Goal: Use online tool/utility

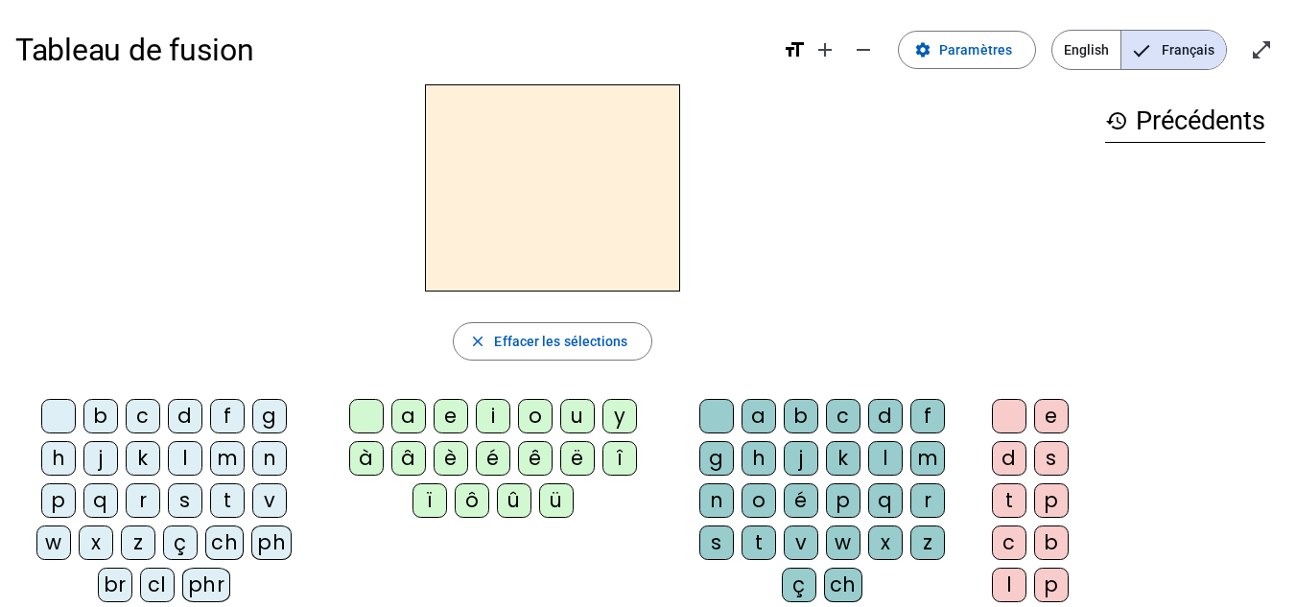
click at [274, 548] on div "ph" at bounding box center [271, 543] width 40 height 35
click at [414, 415] on div "a" at bounding box center [408, 416] width 35 height 35
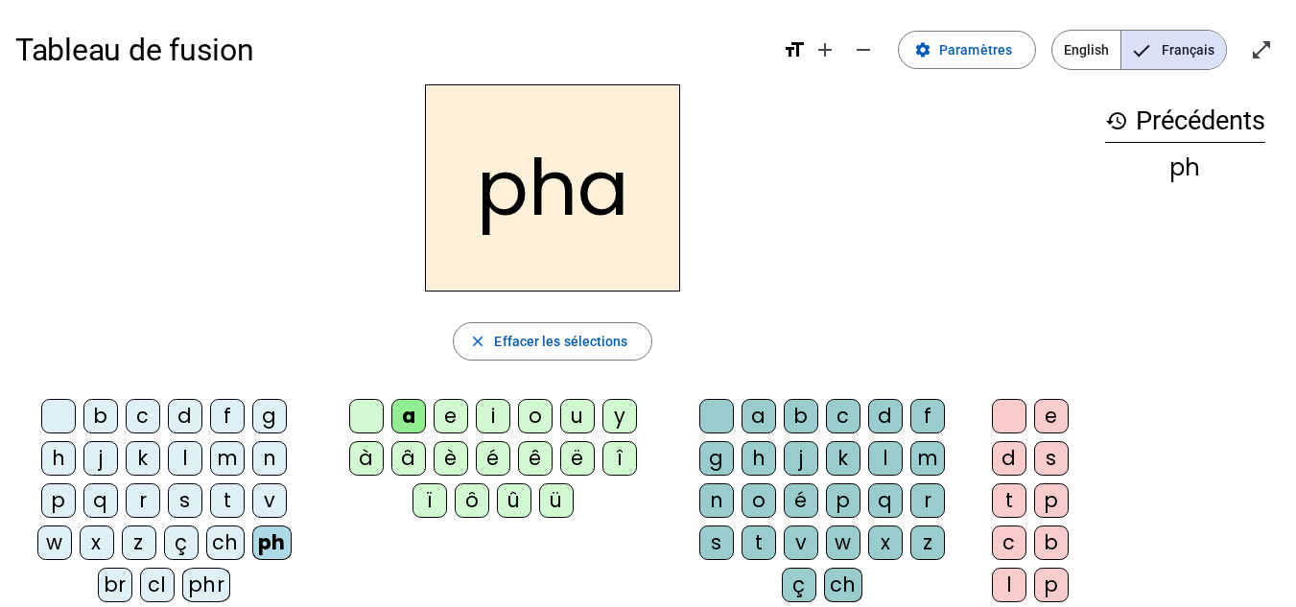
click at [932, 504] on div "r" at bounding box center [927, 501] width 35 height 35
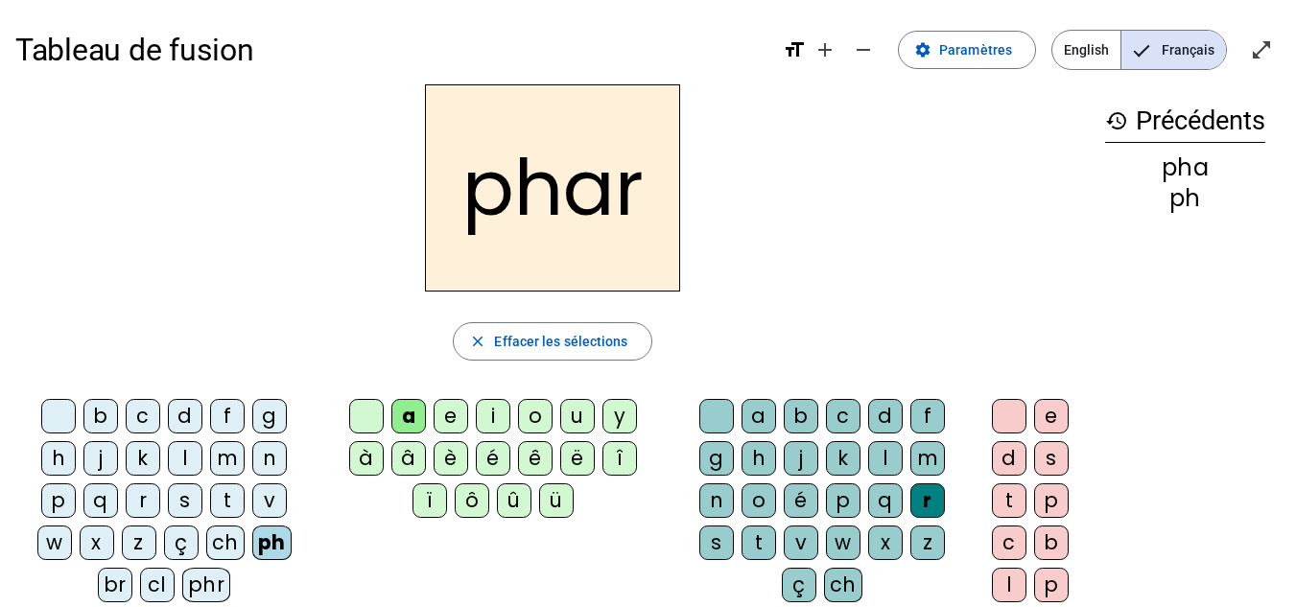
click at [1050, 411] on div "e" at bounding box center [1051, 416] width 35 height 35
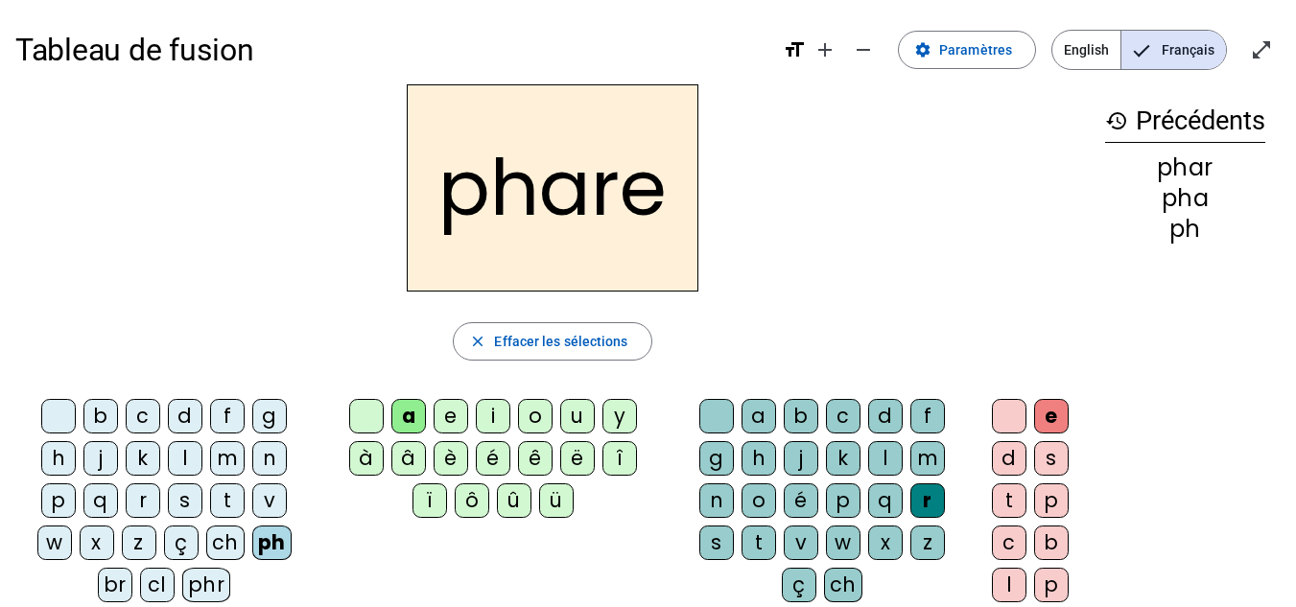
click at [717, 539] on div "s" at bounding box center [716, 543] width 35 height 35
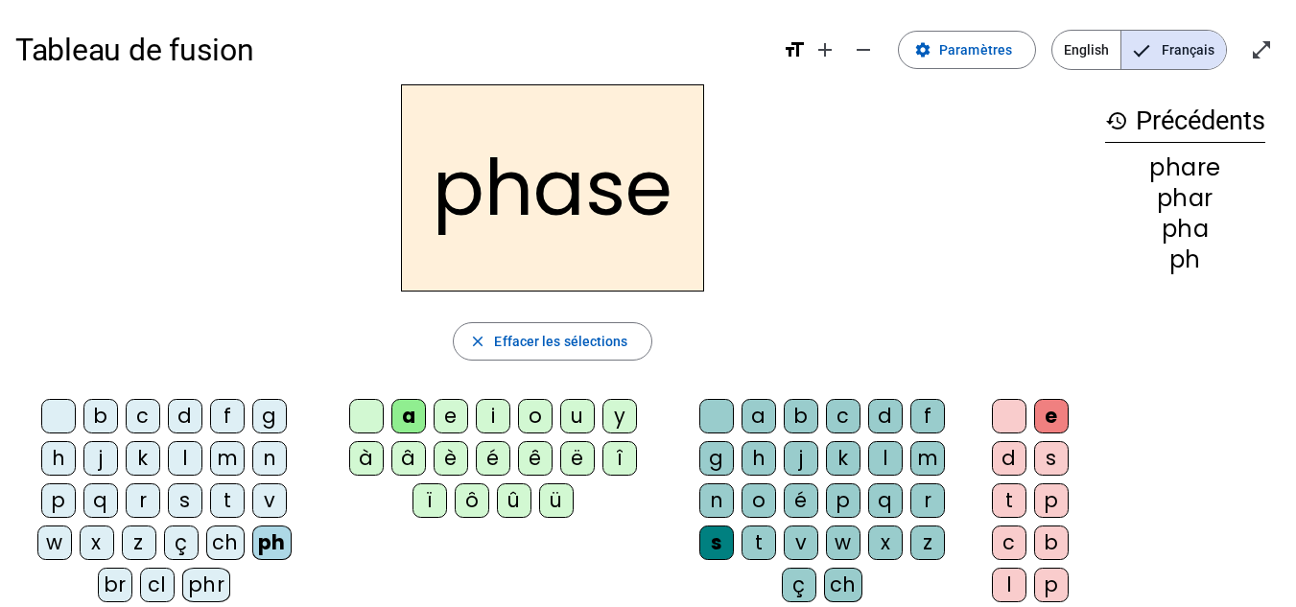
click at [214, 583] on div "phr" at bounding box center [206, 585] width 49 height 35
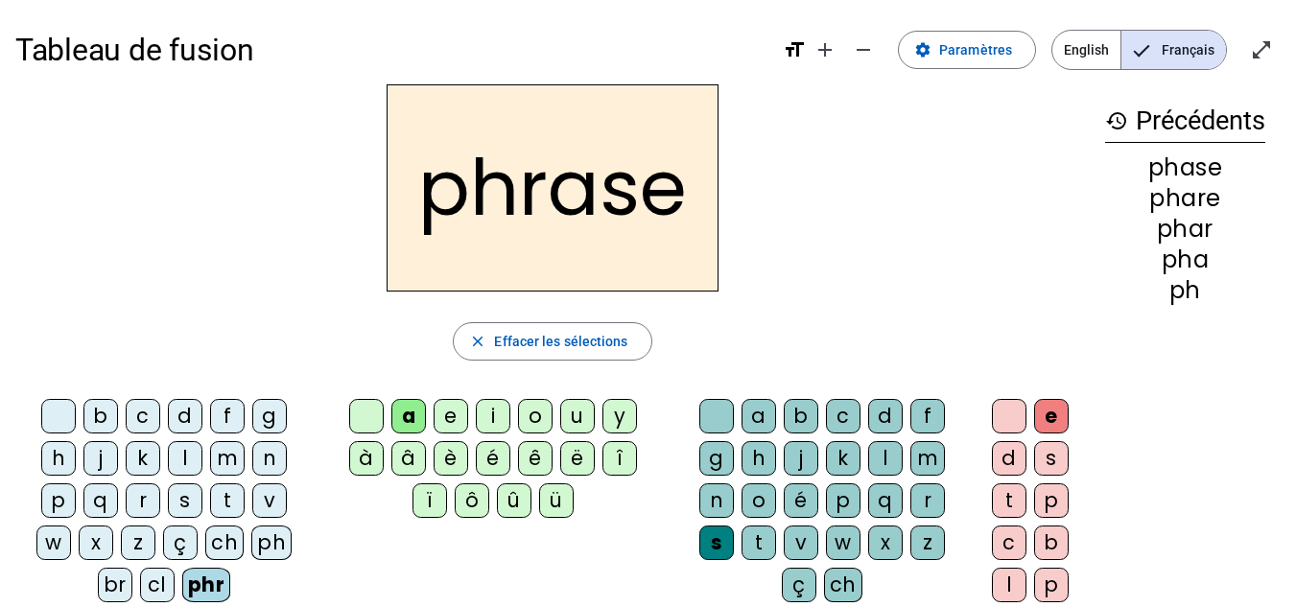
click at [154, 490] on div "r" at bounding box center [143, 501] width 35 height 35
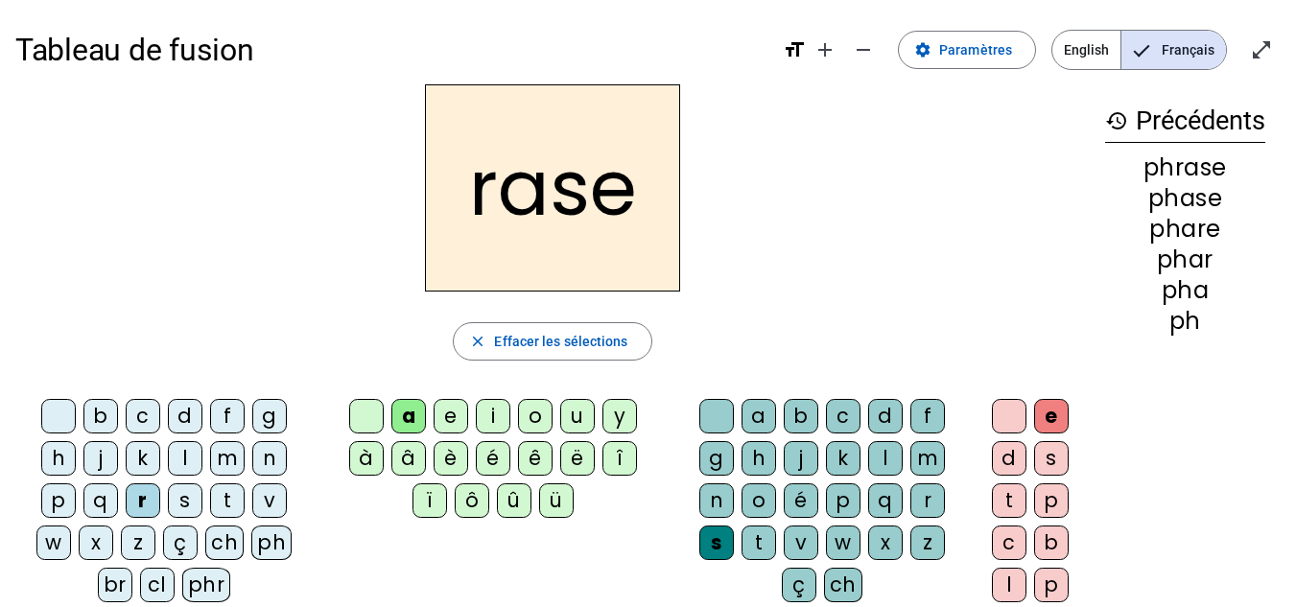
click at [710, 465] on div "g" at bounding box center [716, 458] width 35 height 35
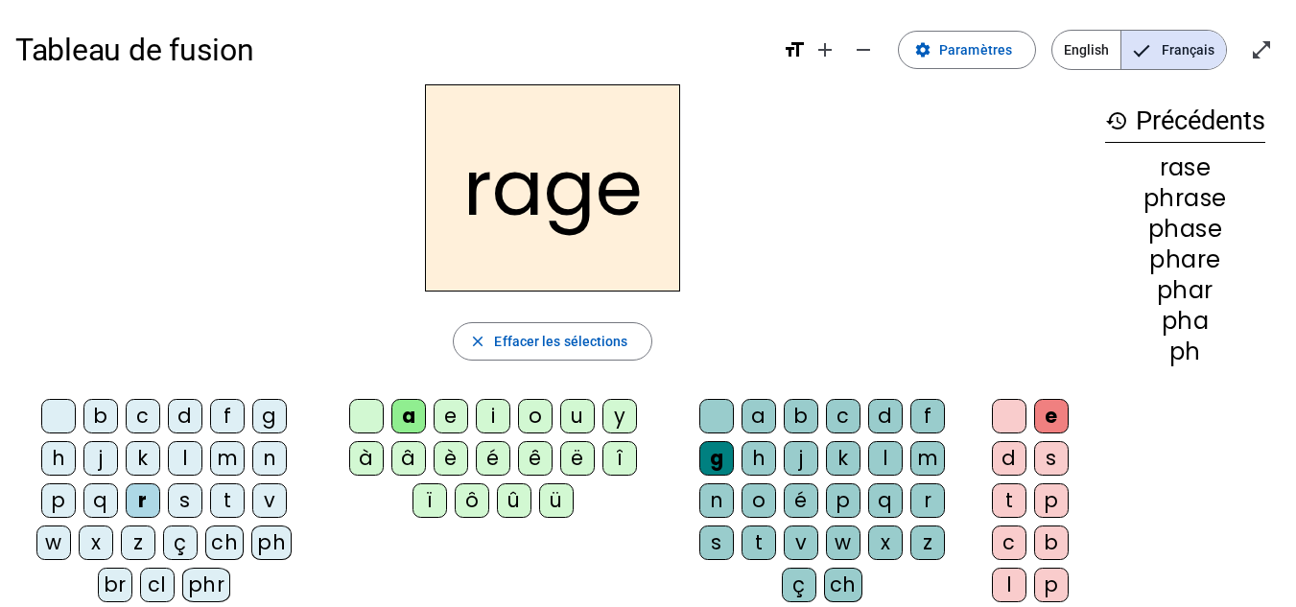
click at [274, 459] on div "n" at bounding box center [269, 458] width 35 height 35
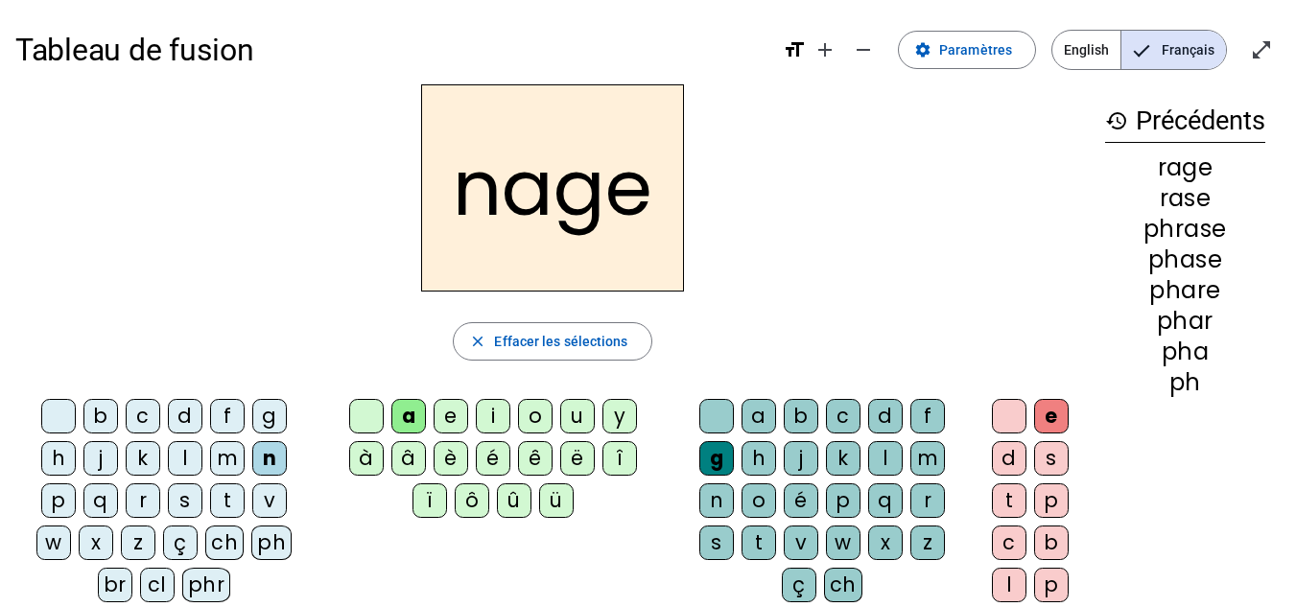
click at [64, 503] on div "p" at bounding box center [58, 501] width 35 height 35
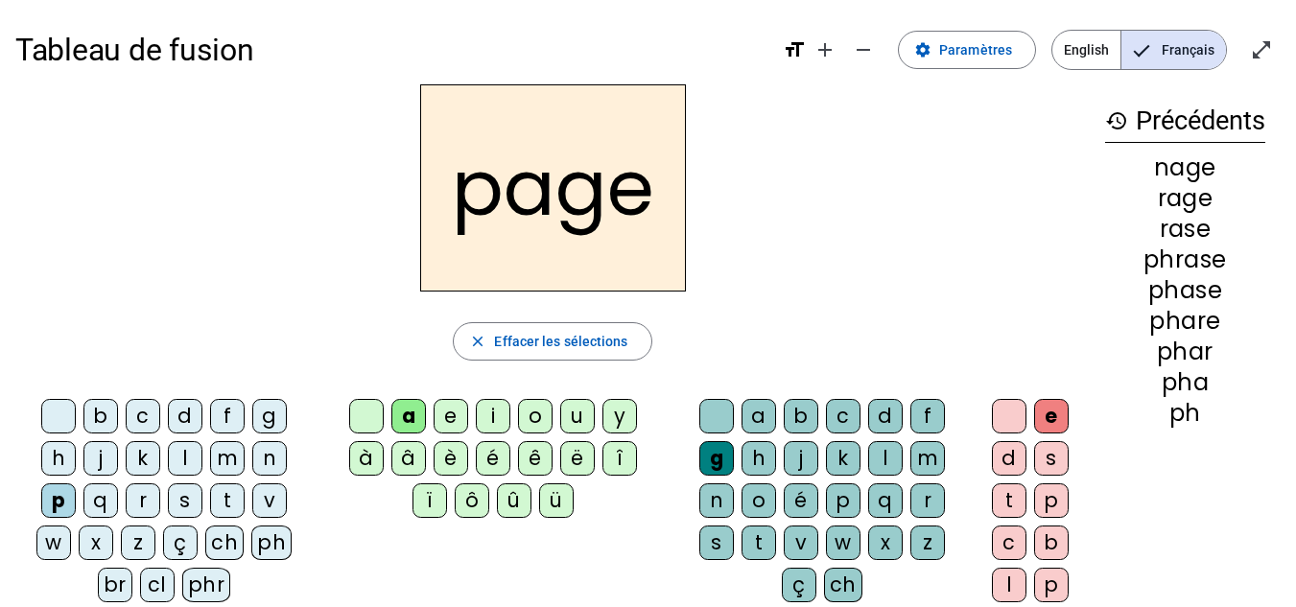
drag, startPoint x: 797, startPoint y: 547, endPoint x: 800, endPoint y: 535, distance: 11.9
click at [797, 546] on div "v" at bounding box center [801, 543] width 35 height 35
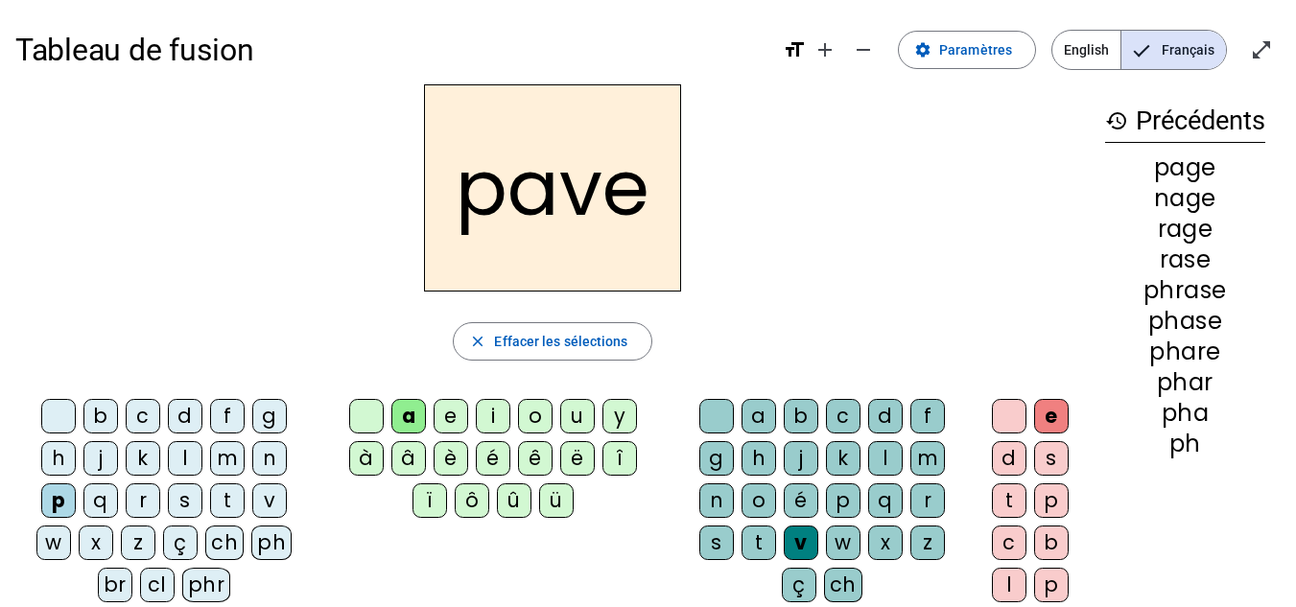
click at [183, 464] on div "l" at bounding box center [185, 458] width 35 height 35
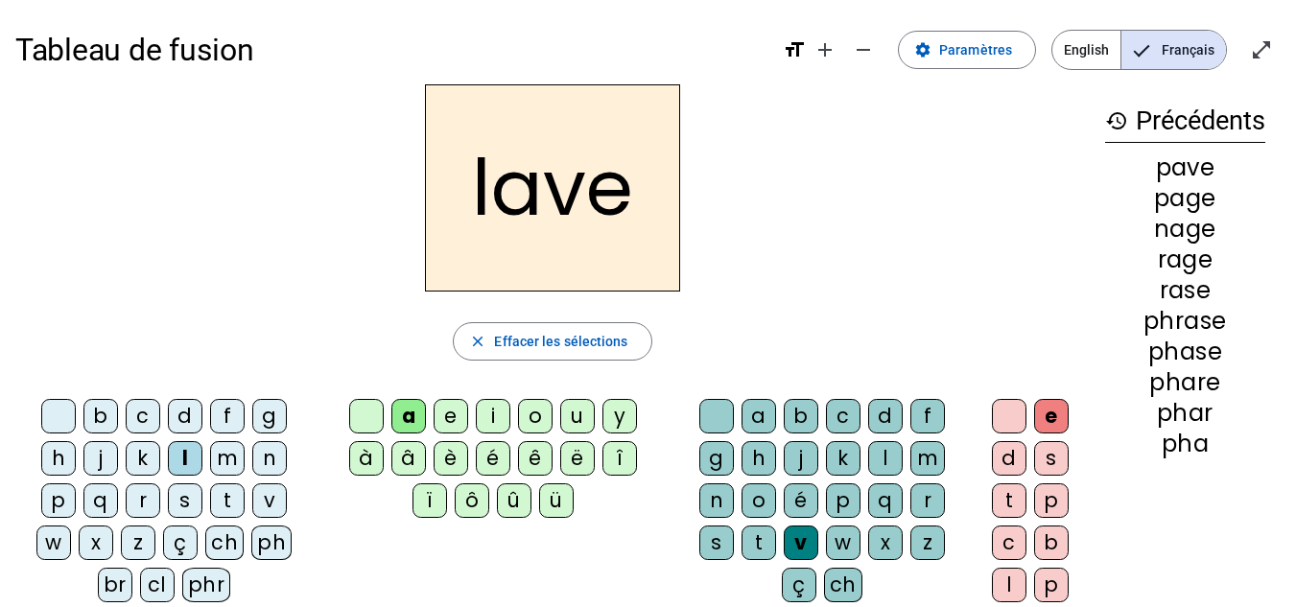
click at [149, 501] on div "r" at bounding box center [143, 501] width 35 height 35
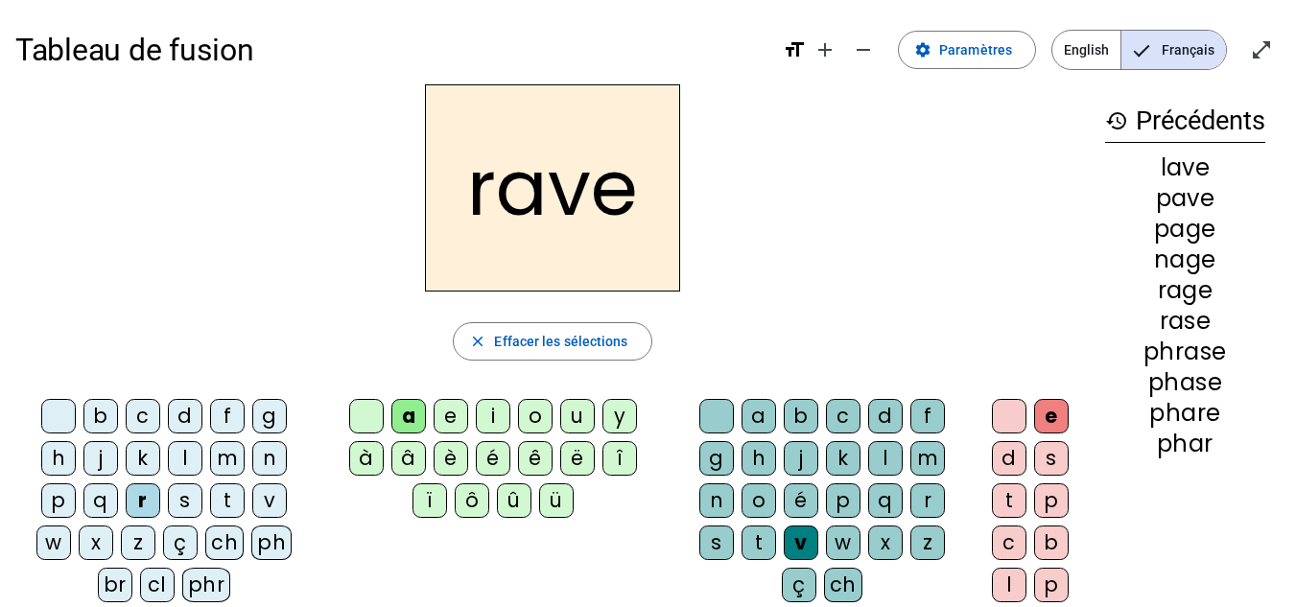
click at [100, 418] on div "b" at bounding box center [100, 416] width 35 height 35
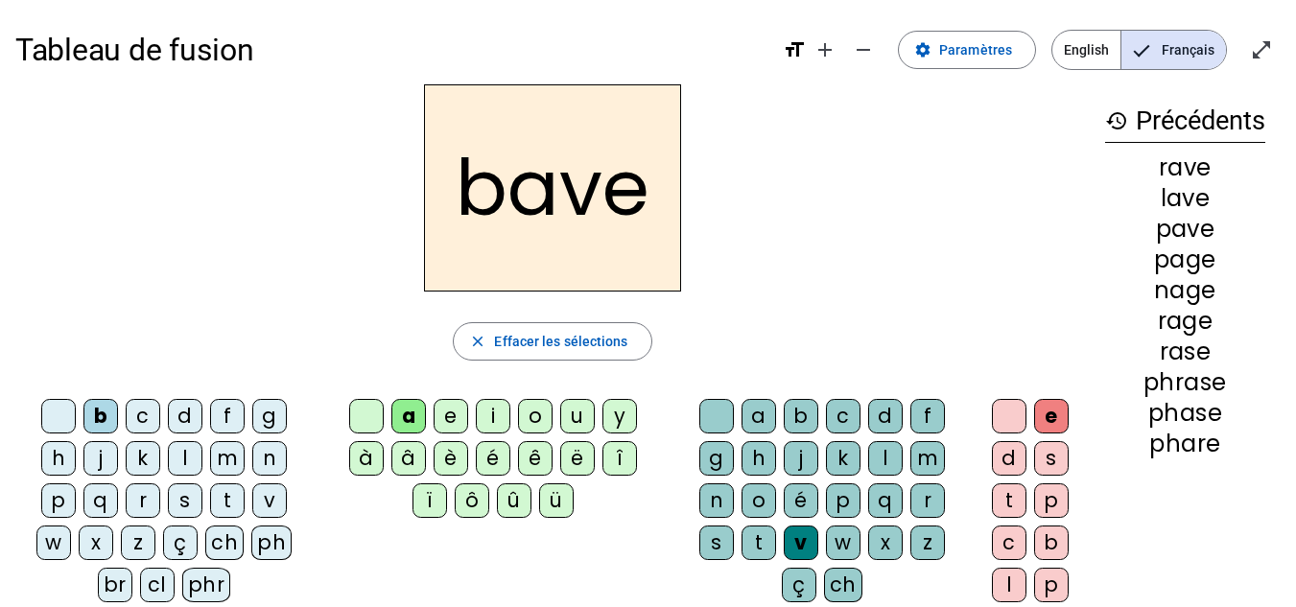
click at [148, 410] on div "c" at bounding box center [143, 416] width 35 height 35
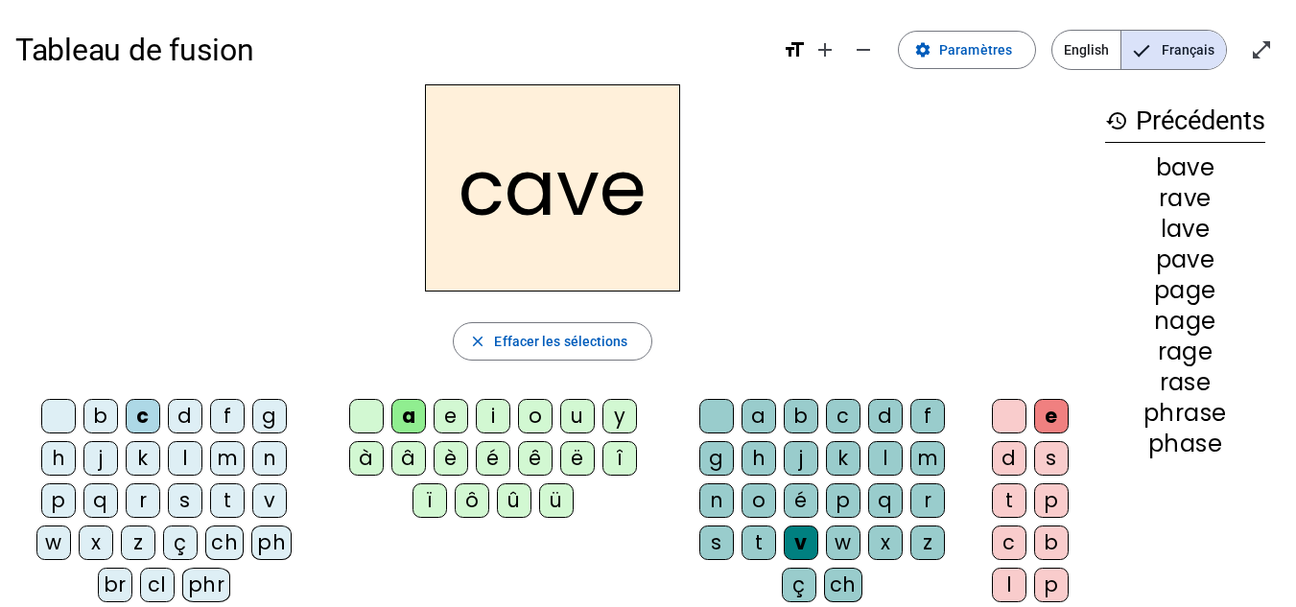
click at [573, 412] on div "u" at bounding box center [577, 416] width 35 height 35
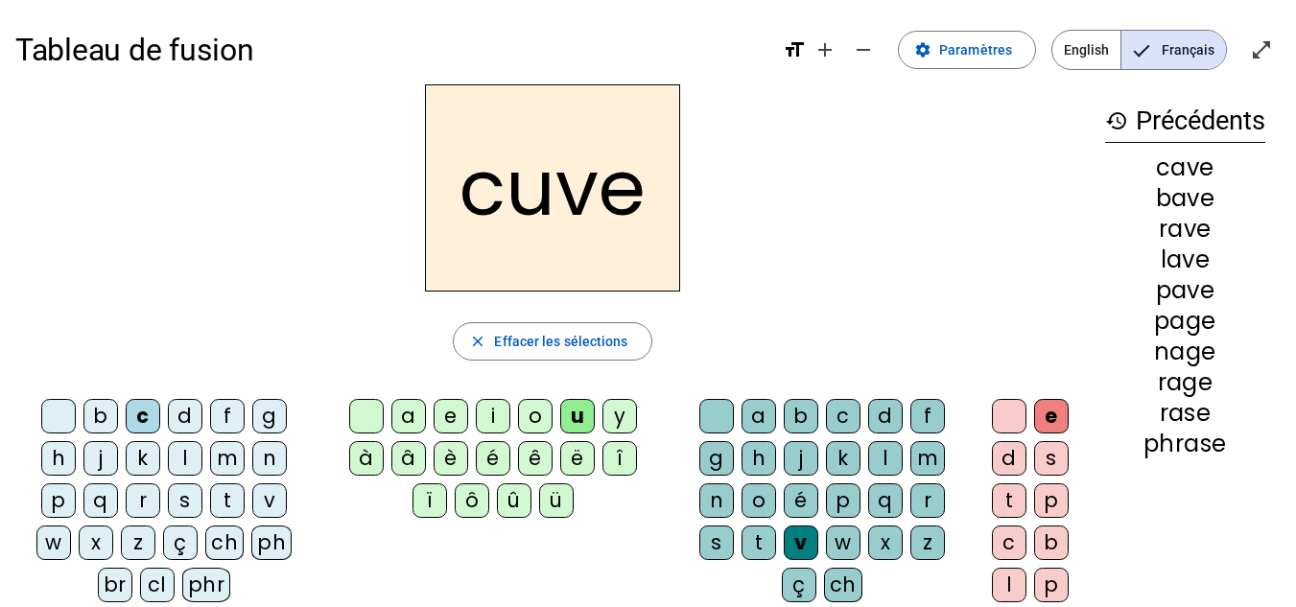
click at [821, 130] on div "cuve" at bounding box center [552, 187] width 1074 height 207
click at [1113, 111] on mat-icon "history" at bounding box center [1116, 120] width 23 height 23
click at [557, 341] on span "Effacer les sélections" at bounding box center [560, 341] width 133 height 23
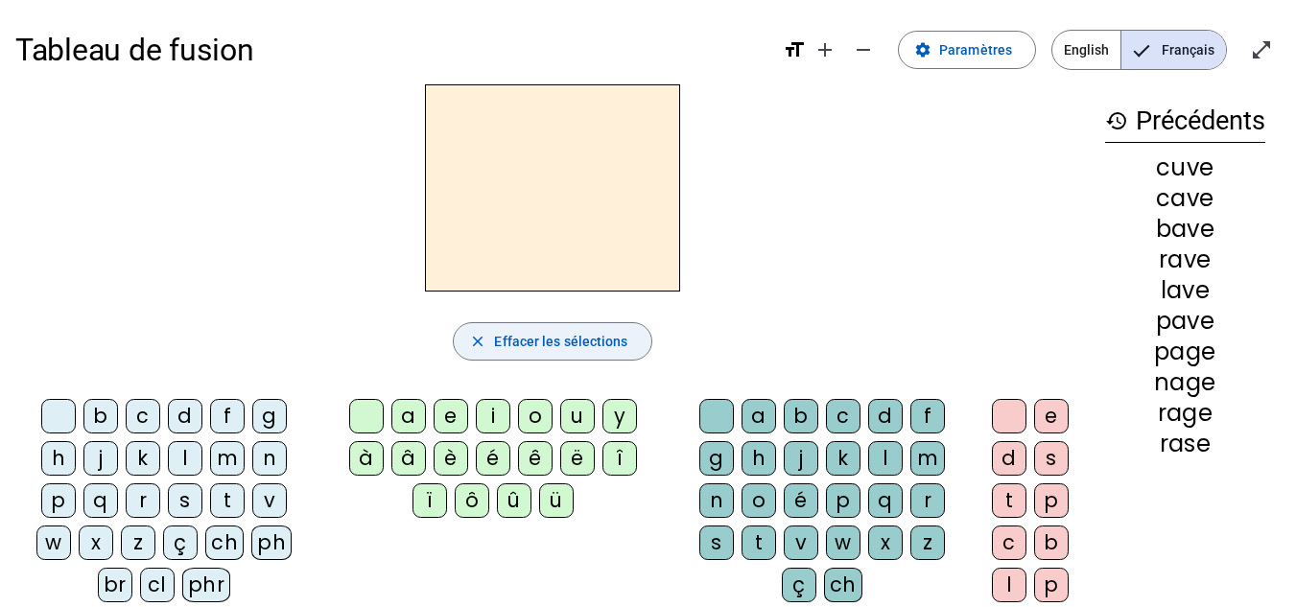
click at [555, 341] on span "Effacer les sélections" at bounding box center [560, 341] width 133 height 23
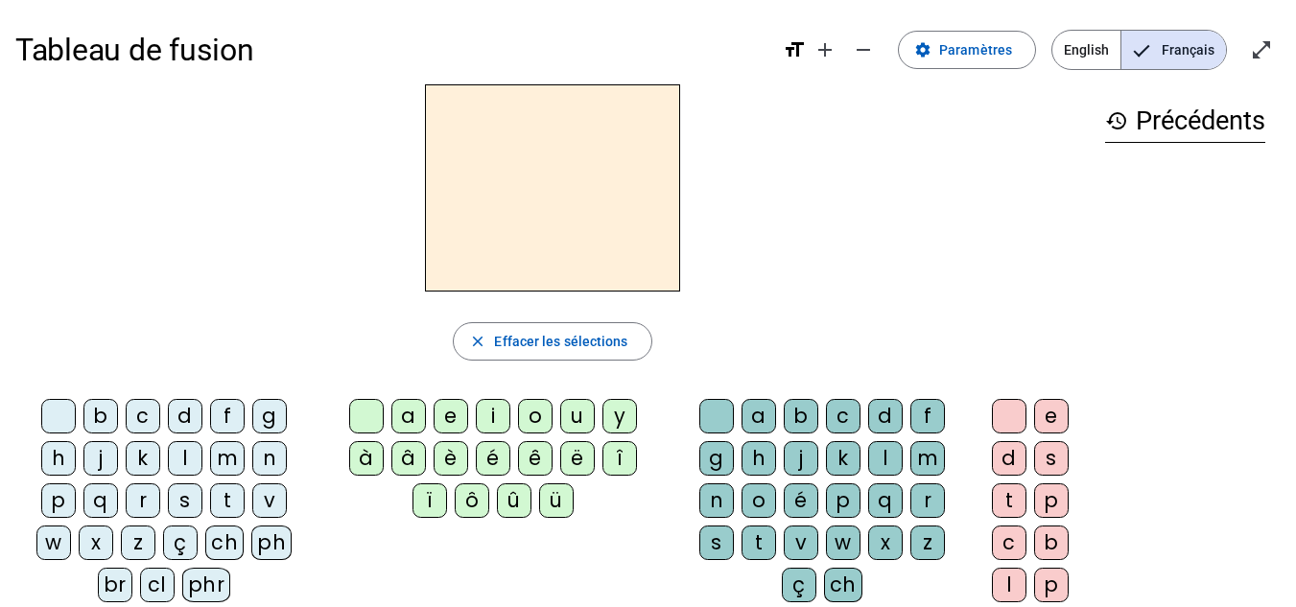
click at [275, 539] on div "ph" at bounding box center [271, 543] width 40 height 35
click at [407, 414] on div "a" at bounding box center [408, 416] width 35 height 35
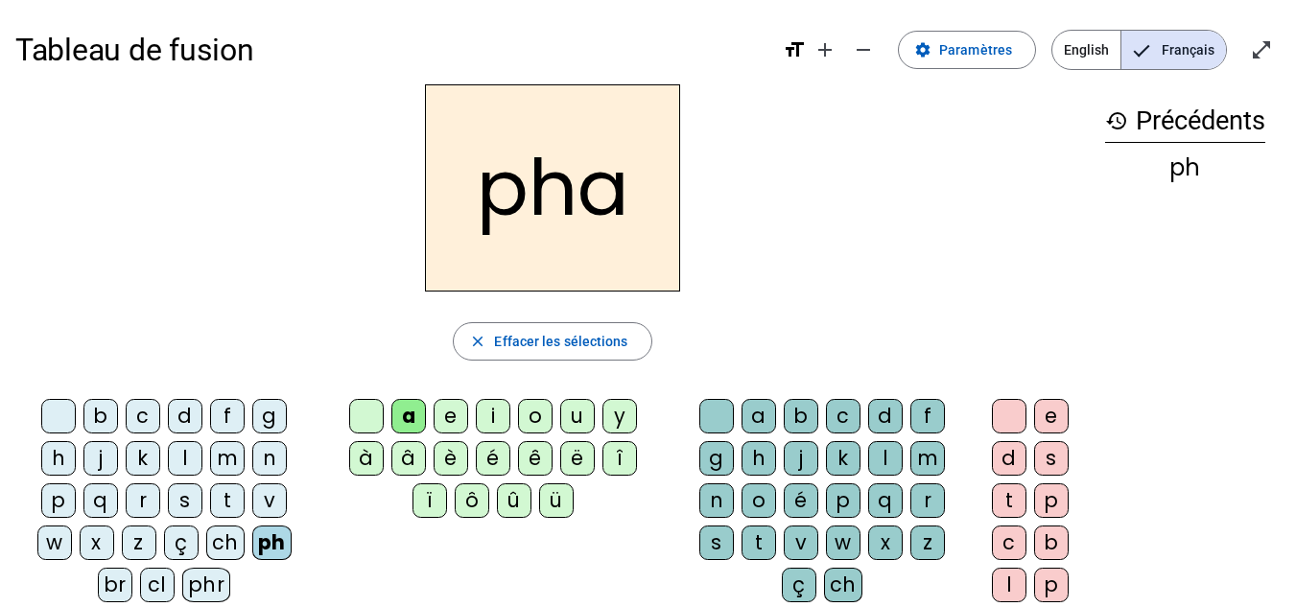
click at [929, 504] on div "r" at bounding box center [927, 501] width 35 height 35
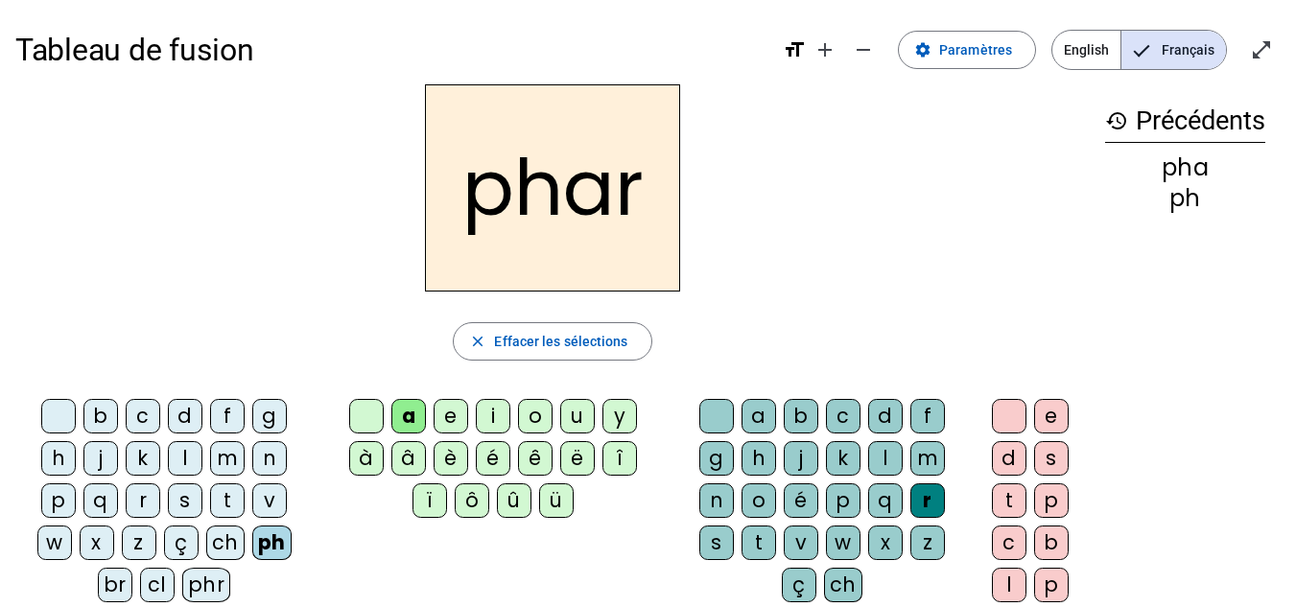
click at [1052, 407] on div "e" at bounding box center [1051, 416] width 35 height 35
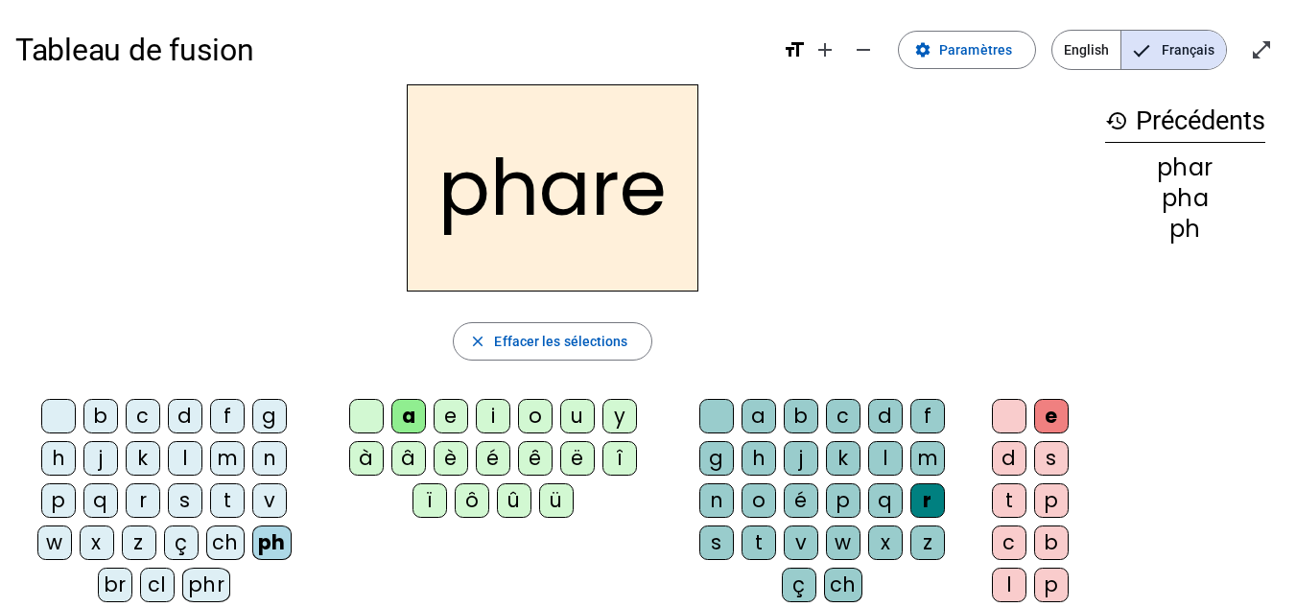
click at [716, 535] on div "s" at bounding box center [716, 543] width 35 height 35
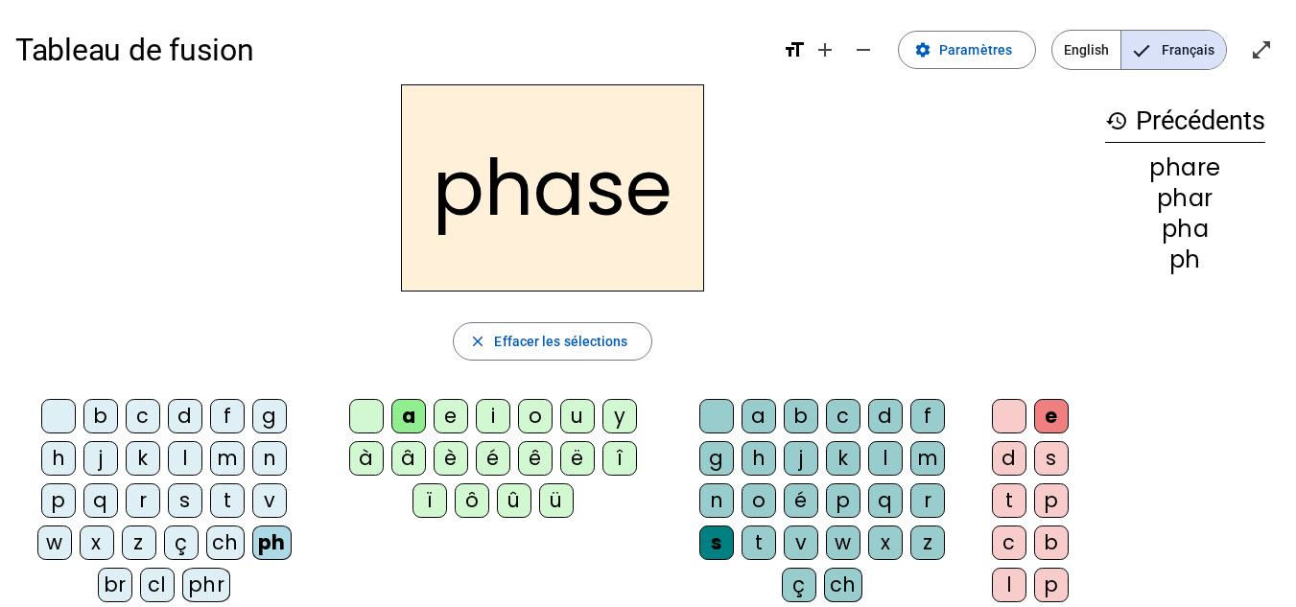
click at [190, 585] on div "phr" at bounding box center [206, 585] width 49 height 35
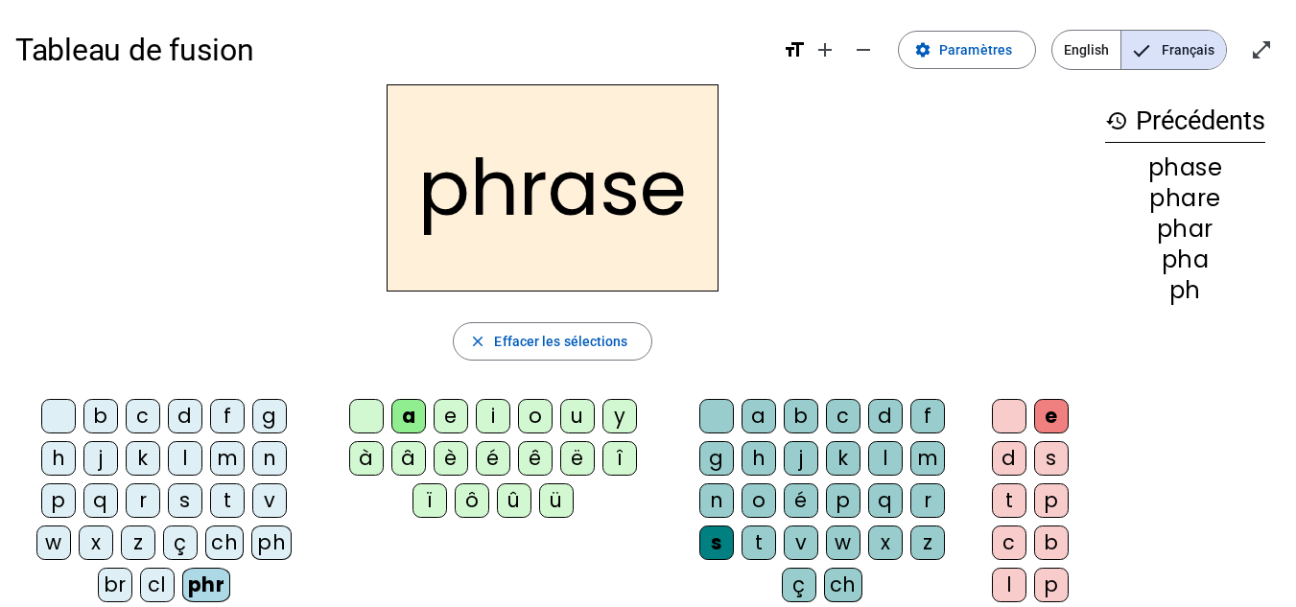
click at [139, 511] on div "r" at bounding box center [143, 501] width 35 height 35
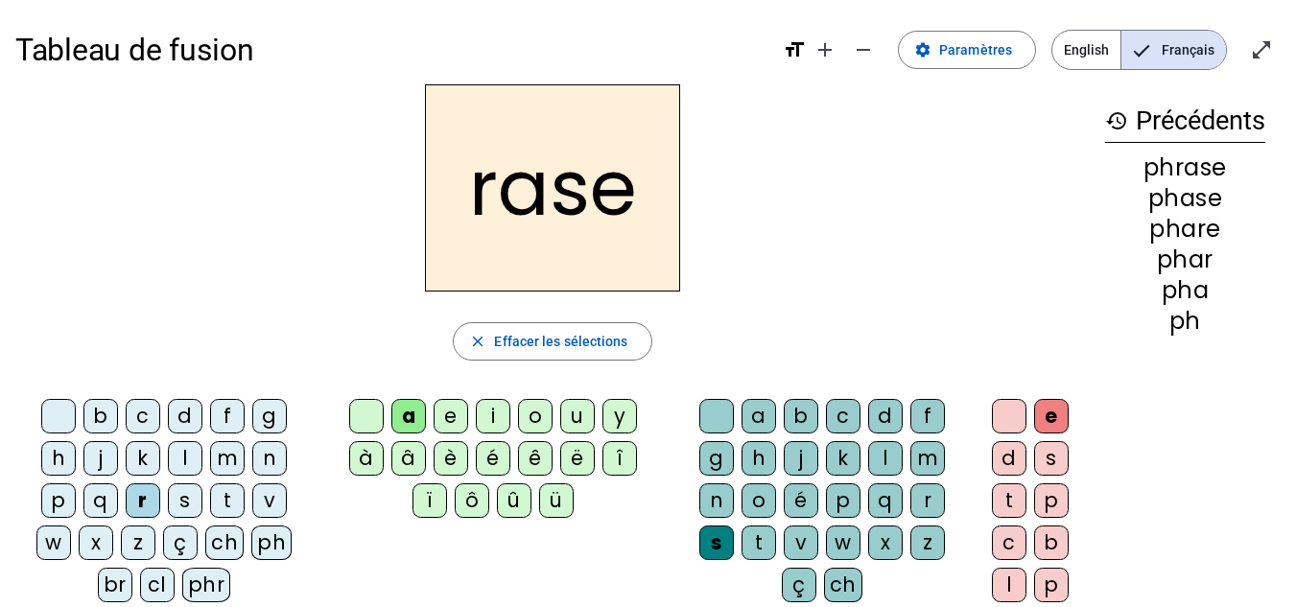
click at [710, 447] on div "g" at bounding box center [716, 458] width 35 height 35
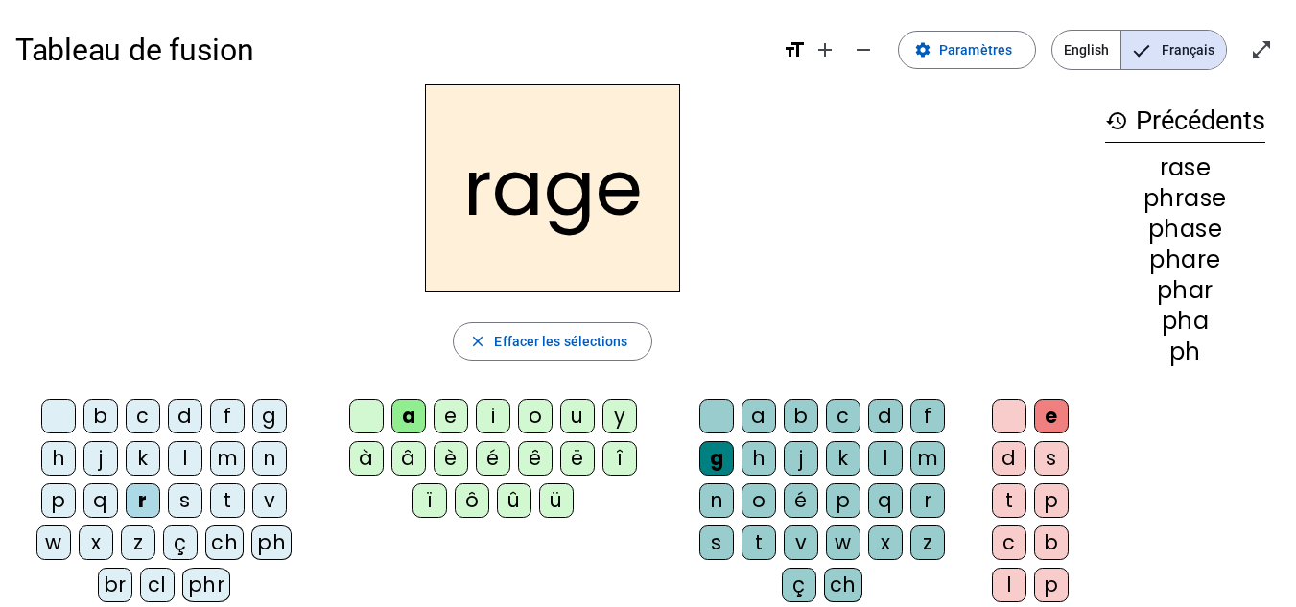
click at [269, 450] on div "n" at bounding box center [269, 458] width 35 height 35
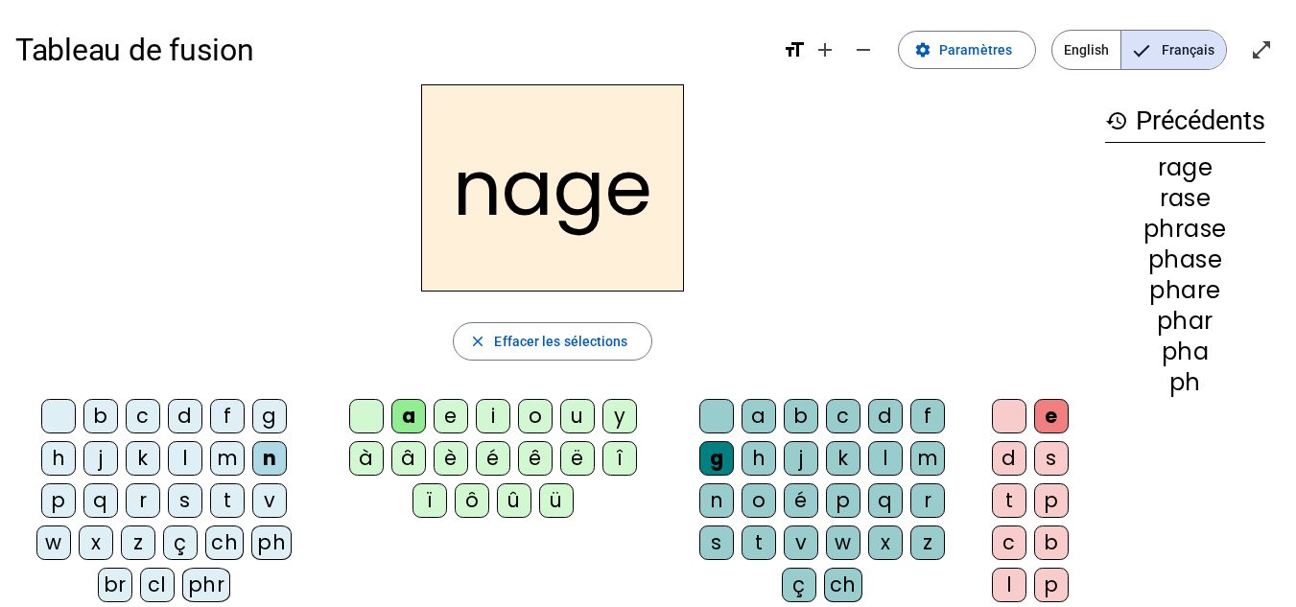
click at [57, 497] on div "p" at bounding box center [58, 501] width 35 height 35
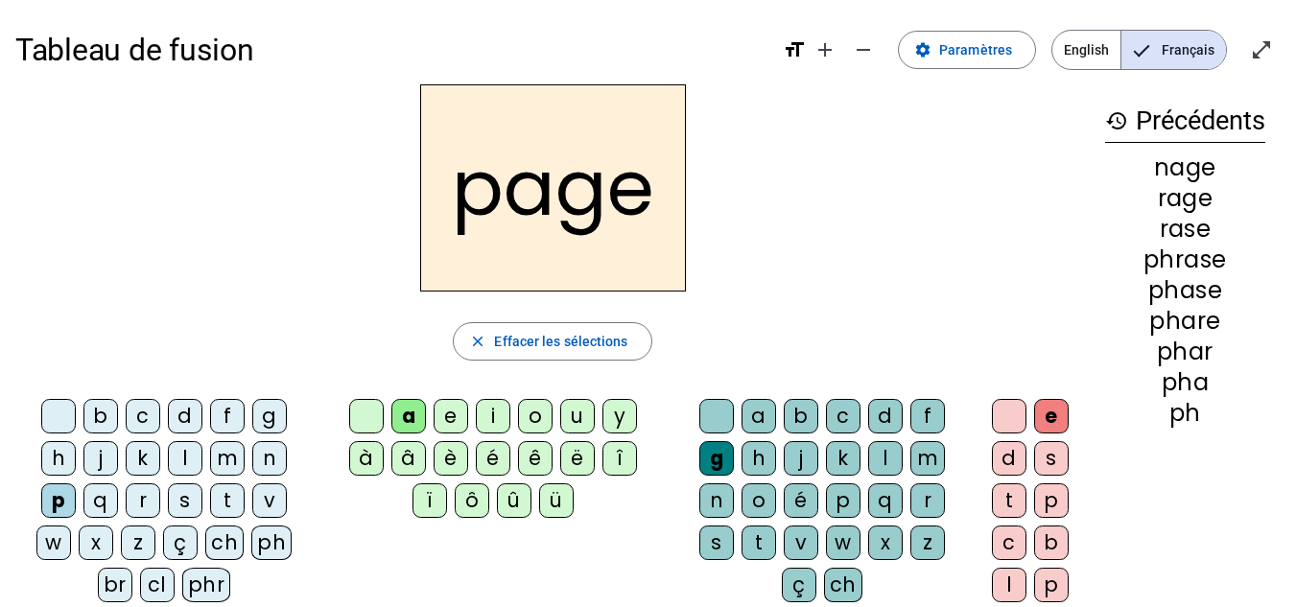
click at [787, 536] on div "v" at bounding box center [801, 543] width 35 height 35
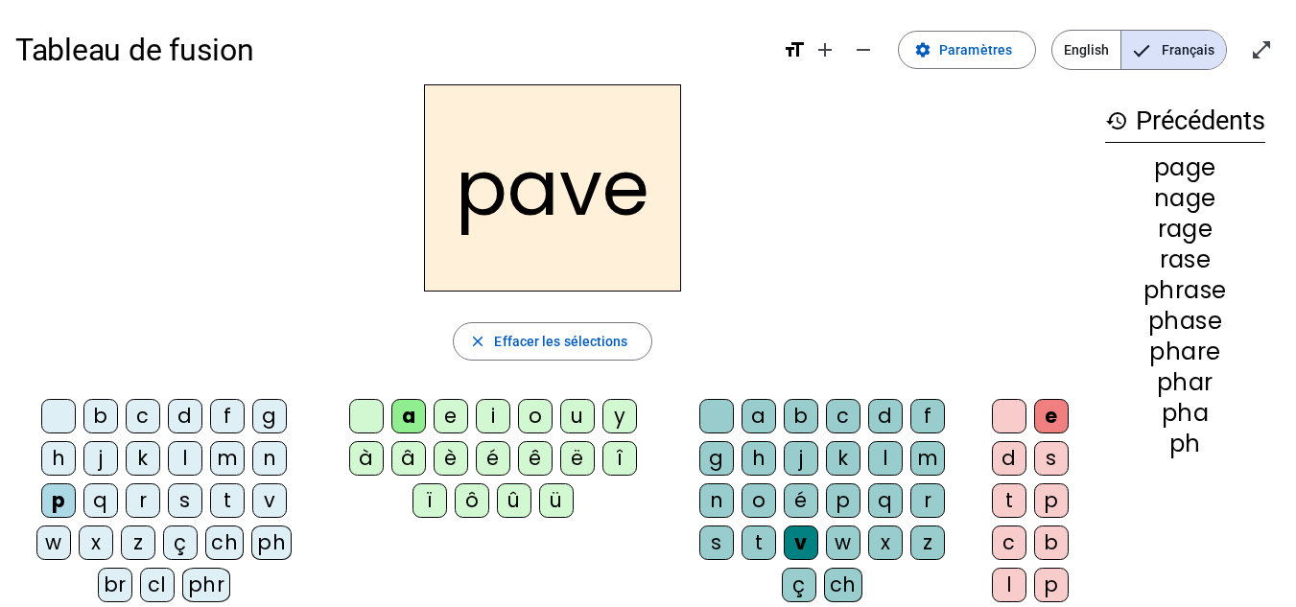
click at [791, 538] on div "v" at bounding box center [801, 543] width 35 height 35
click at [189, 461] on div "l" at bounding box center [185, 458] width 35 height 35
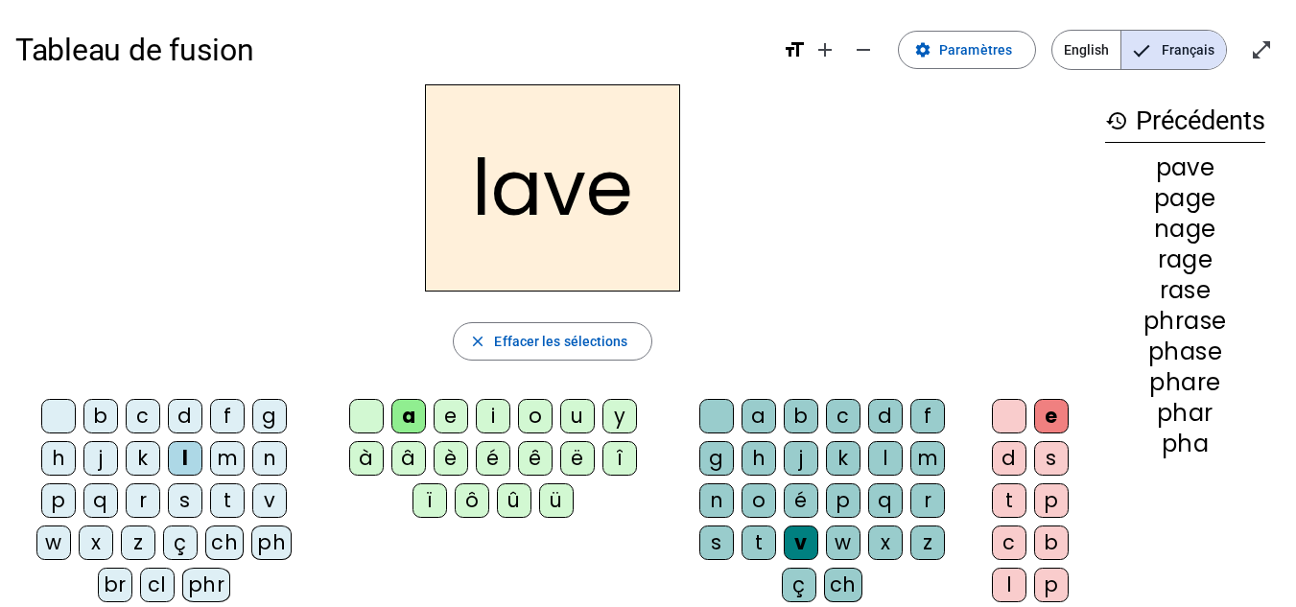
click at [152, 504] on div "r" at bounding box center [143, 501] width 35 height 35
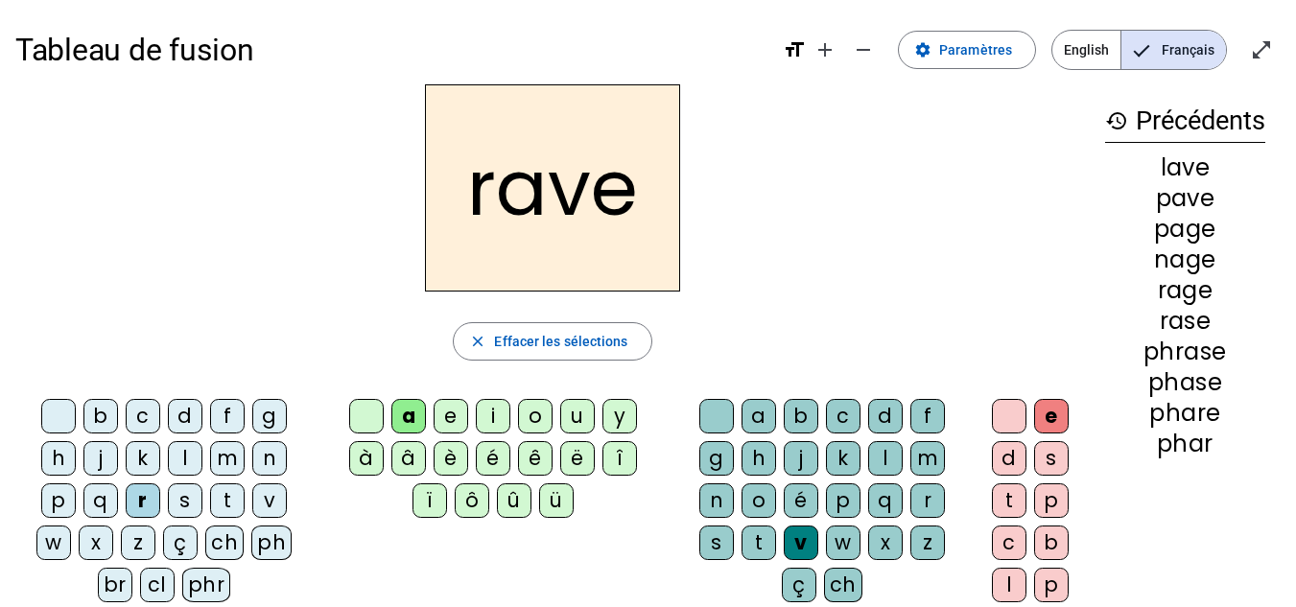
click at [102, 414] on div "b" at bounding box center [100, 416] width 35 height 35
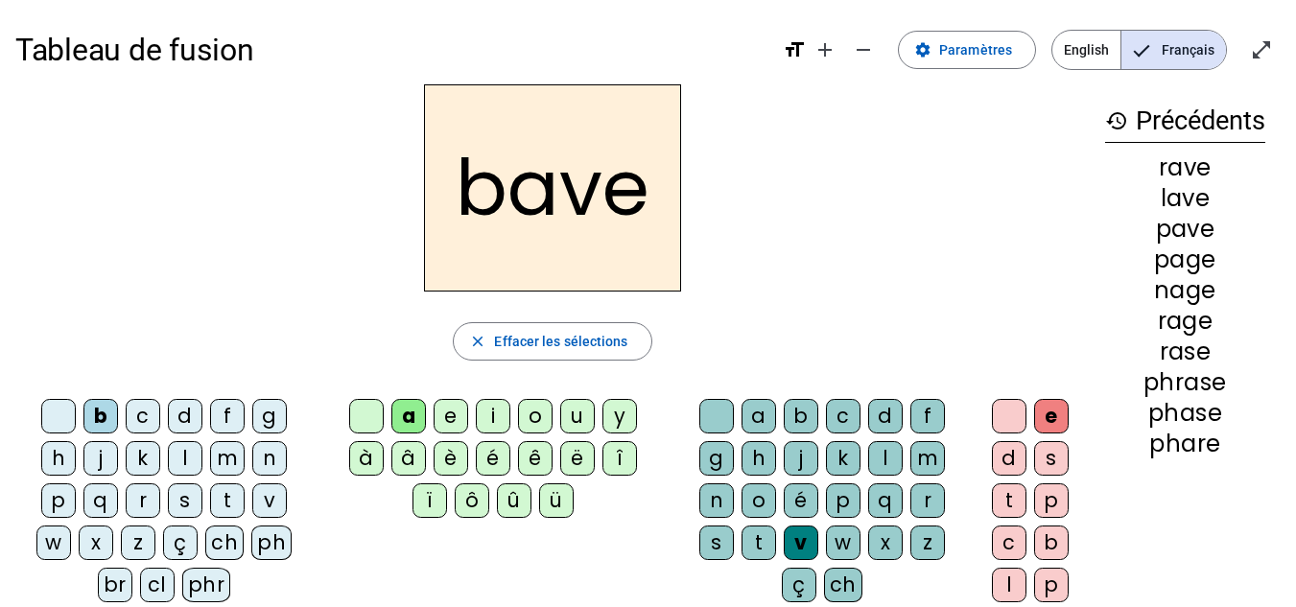
click at [133, 422] on div "c" at bounding box center [143, 416] width 35 height 35
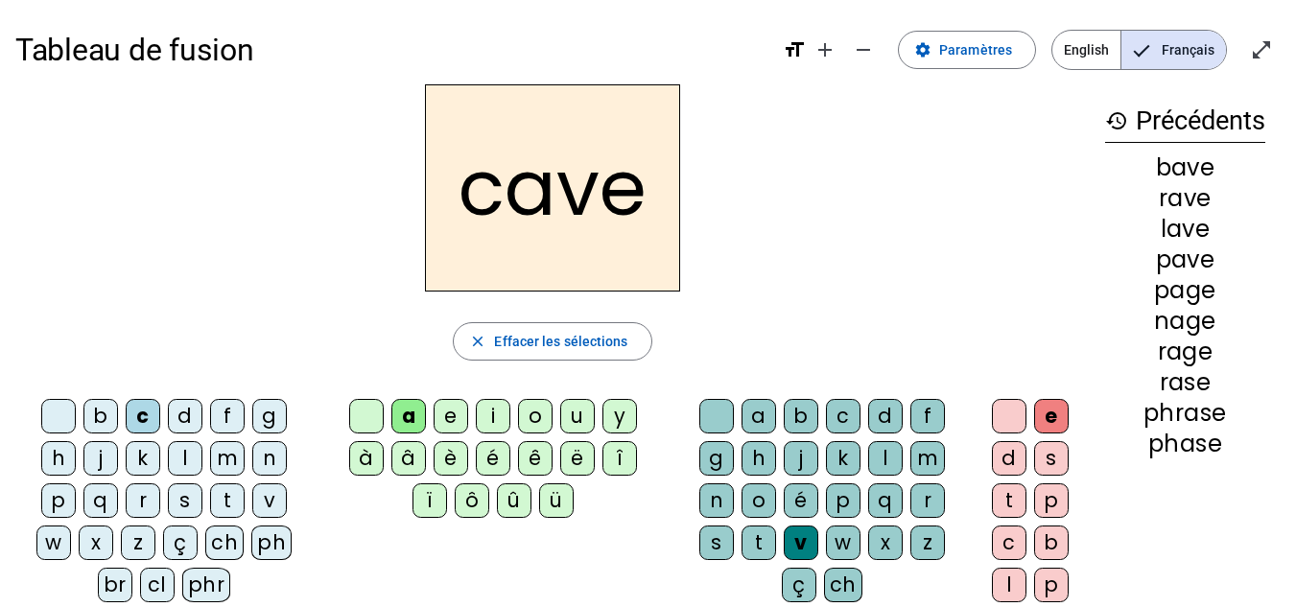
click at [574, 413] on div "u" at bounding box center [577, 416] width 35 height 35
